Goal: Task Accomplishment & Management: Manage account settings

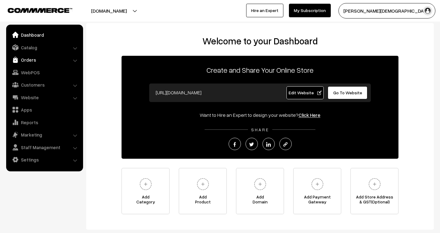
click at [23, 58] on link "Orders" at bounding box center [44, 59] width 73 height 11
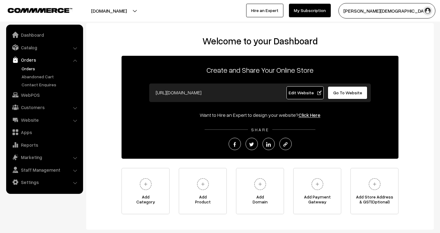
click at [30, 67] on link "Orders" at bounding box center [50, 68] width 61 height 6
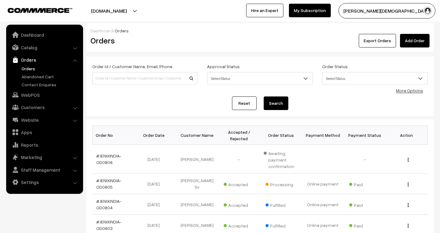
scroll to position [34, 0]
